Goal: Navigation & Orientation: Find specific page/section

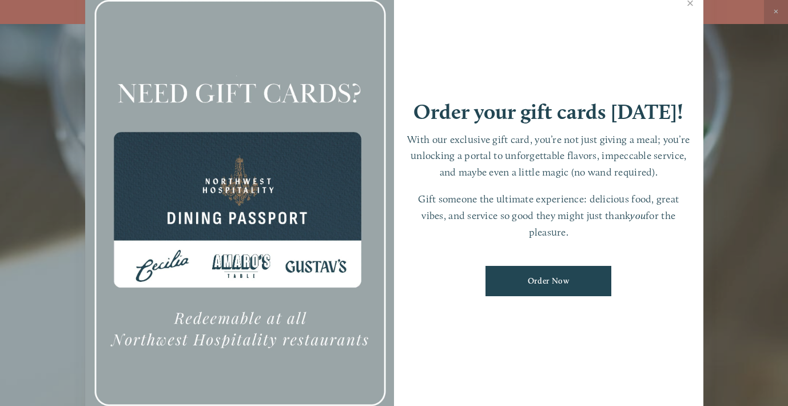
scroll to position [24, 0]
click at [693, 5] on link "Close" at bounding box center [690, 5] width 22 height 32
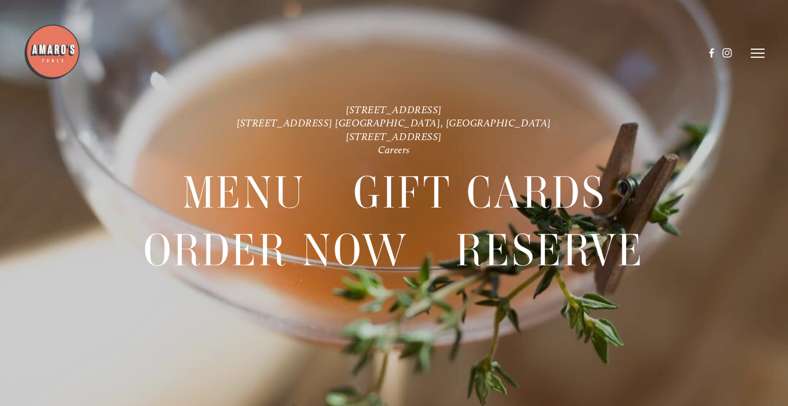
scroll to position [0, 0]
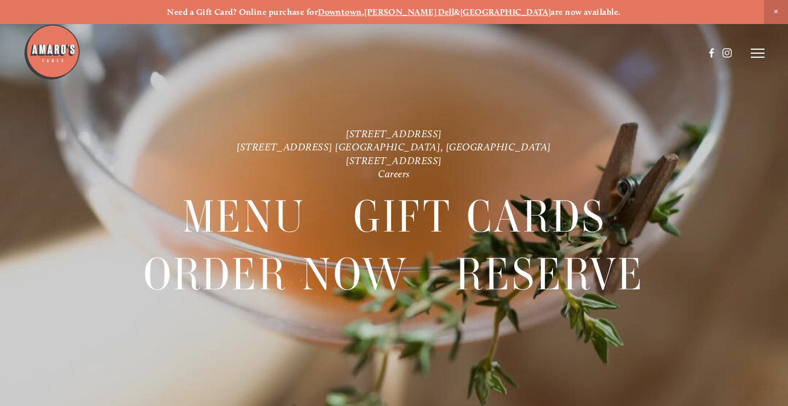
click at [754, 53] on line at bounding box center [757, 53] width 14 height 0
click at [550, 52] on span "Menu" at bounding box center [556, 53] width 21 height 10
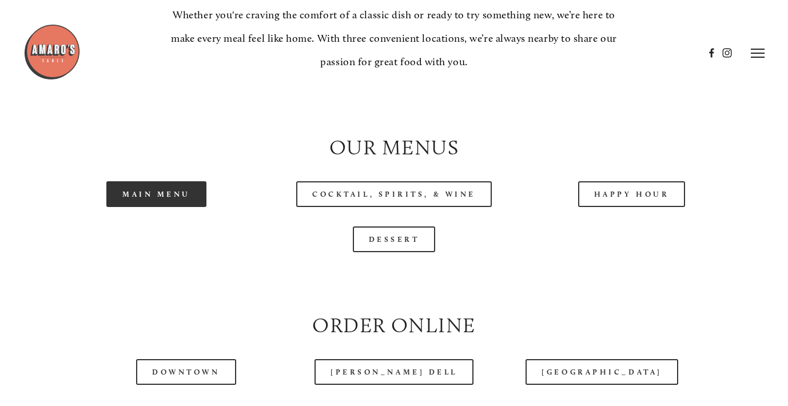
scroll to position [1029, 0]
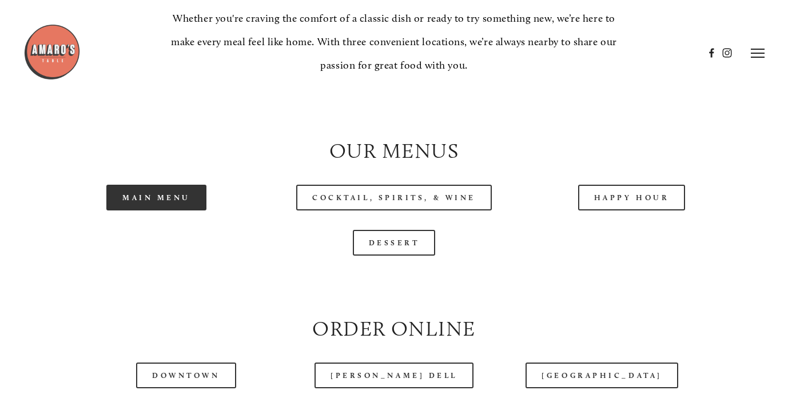
click at [185, 195] on link "Main Menu" at bounding box center [156, 198] width 100 height 26
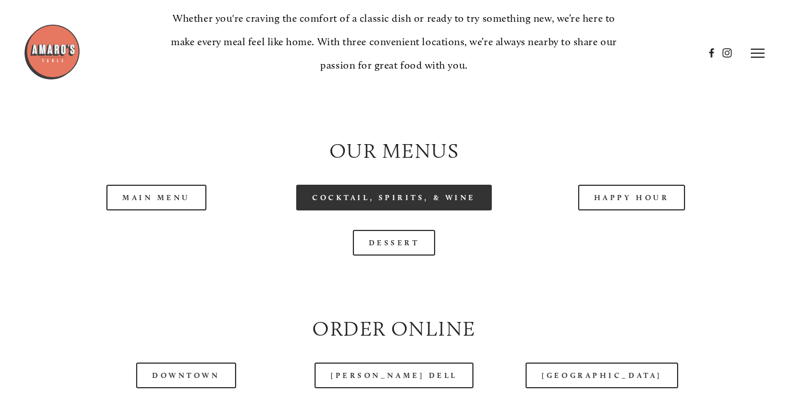
click at [381, 189] on link "Cocktail, Spirits, & Wine" at bounding box center [393, 198] width 195 height 26
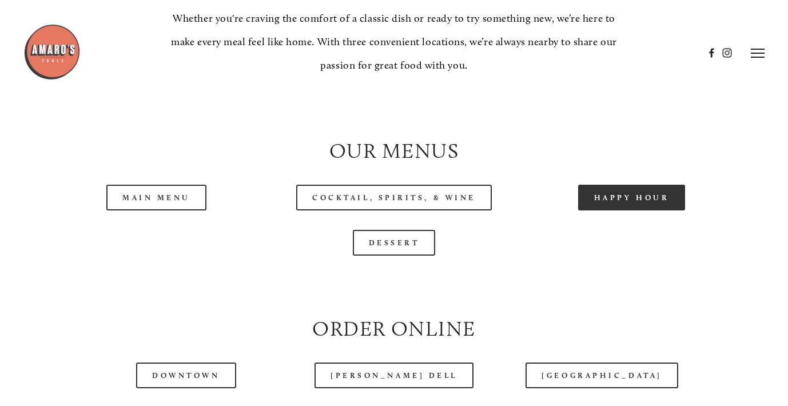
click at [609, 191] on link "Happy Hour" at bounding box center [631, 198] width 107 height 26
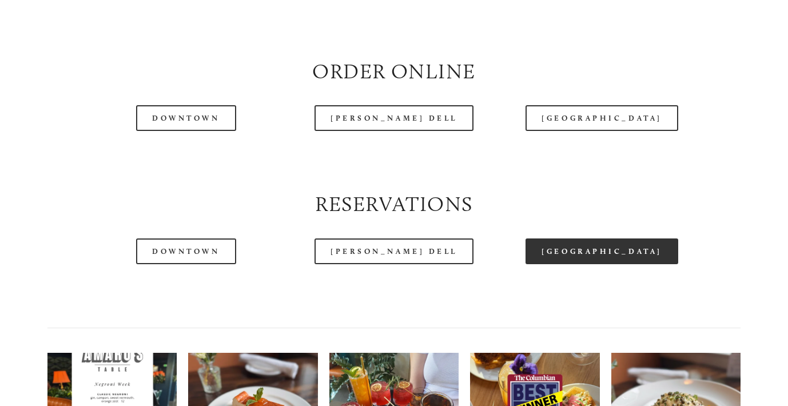
scroll to position [1290, 0]
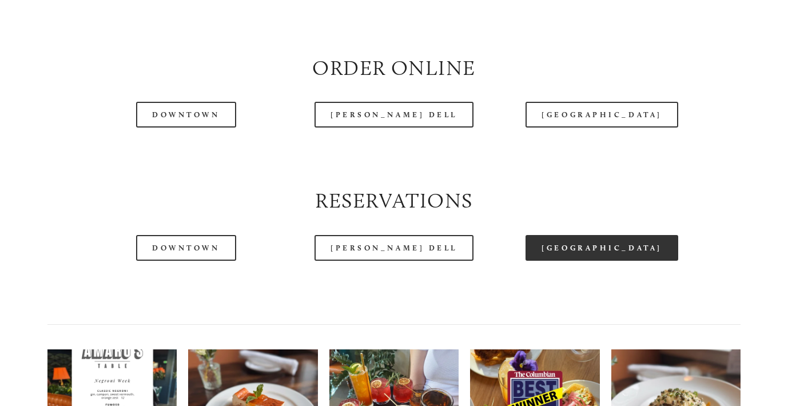
click at [569, 245] on link "[GEOGRAPHIC_DATA]" at bounding box center [601, 248] width 152 height 26
